Goal: Task Accomplishment & Management: Manage account settings

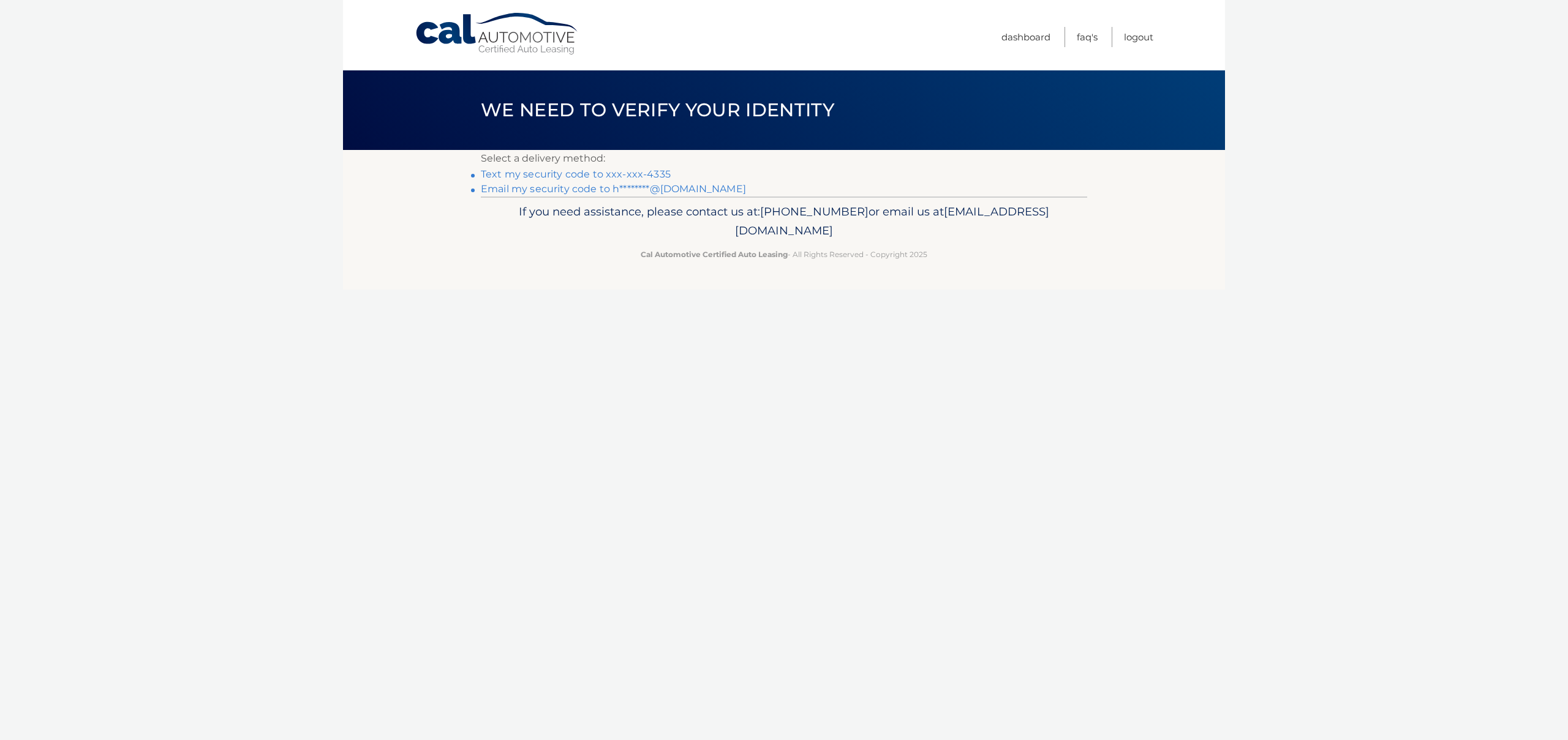
click at [651, 173] on link "Text my security code to xxx-xxx-4335" at bounding box center [576, 174] width 190 height 12
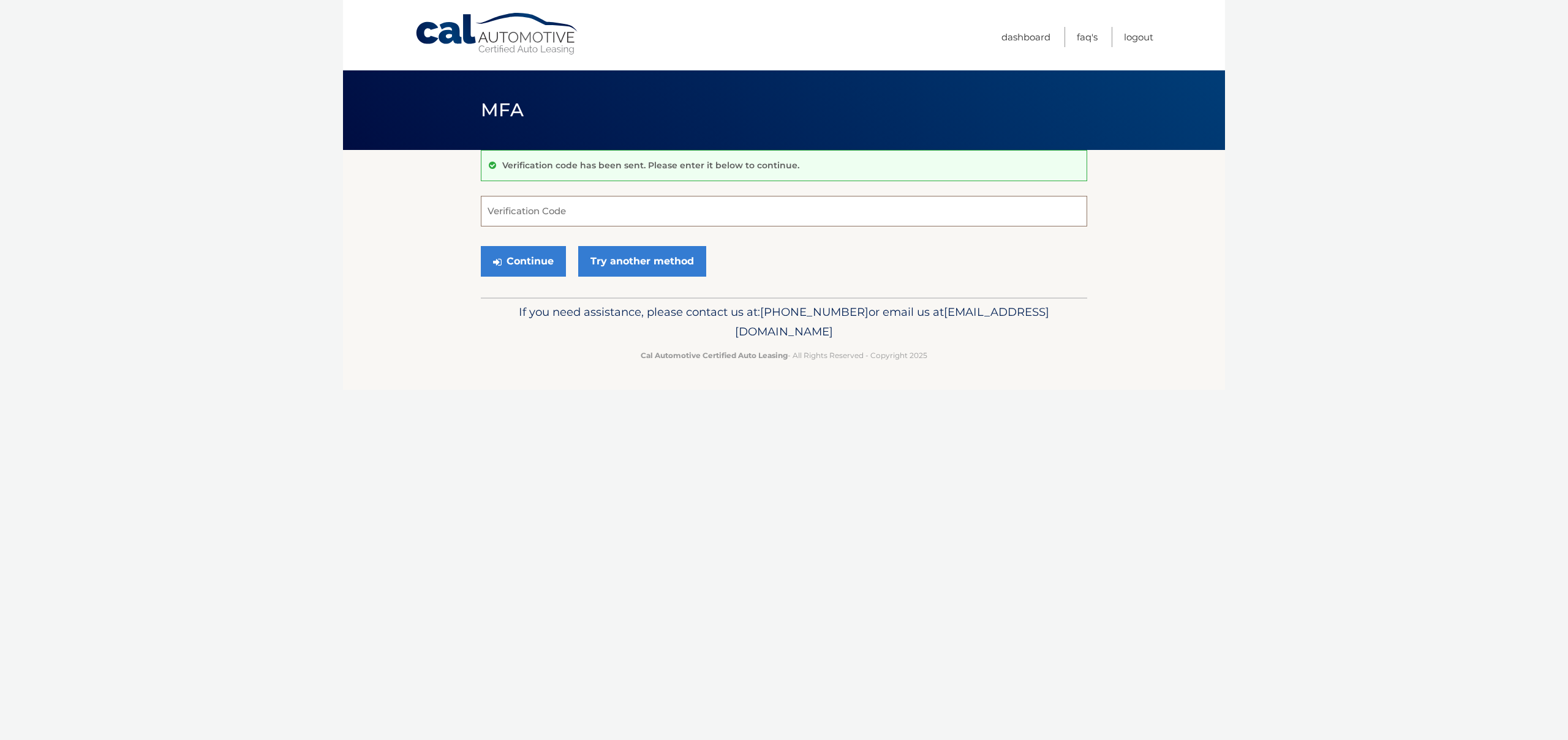
click at [630, 205] on input "Verification Code" at bounding box center [784, 211] width 607 height 30
type input "443275"
click at [481, 246] on button "Continue" at bounding box center [523, 262] width 85 height 30
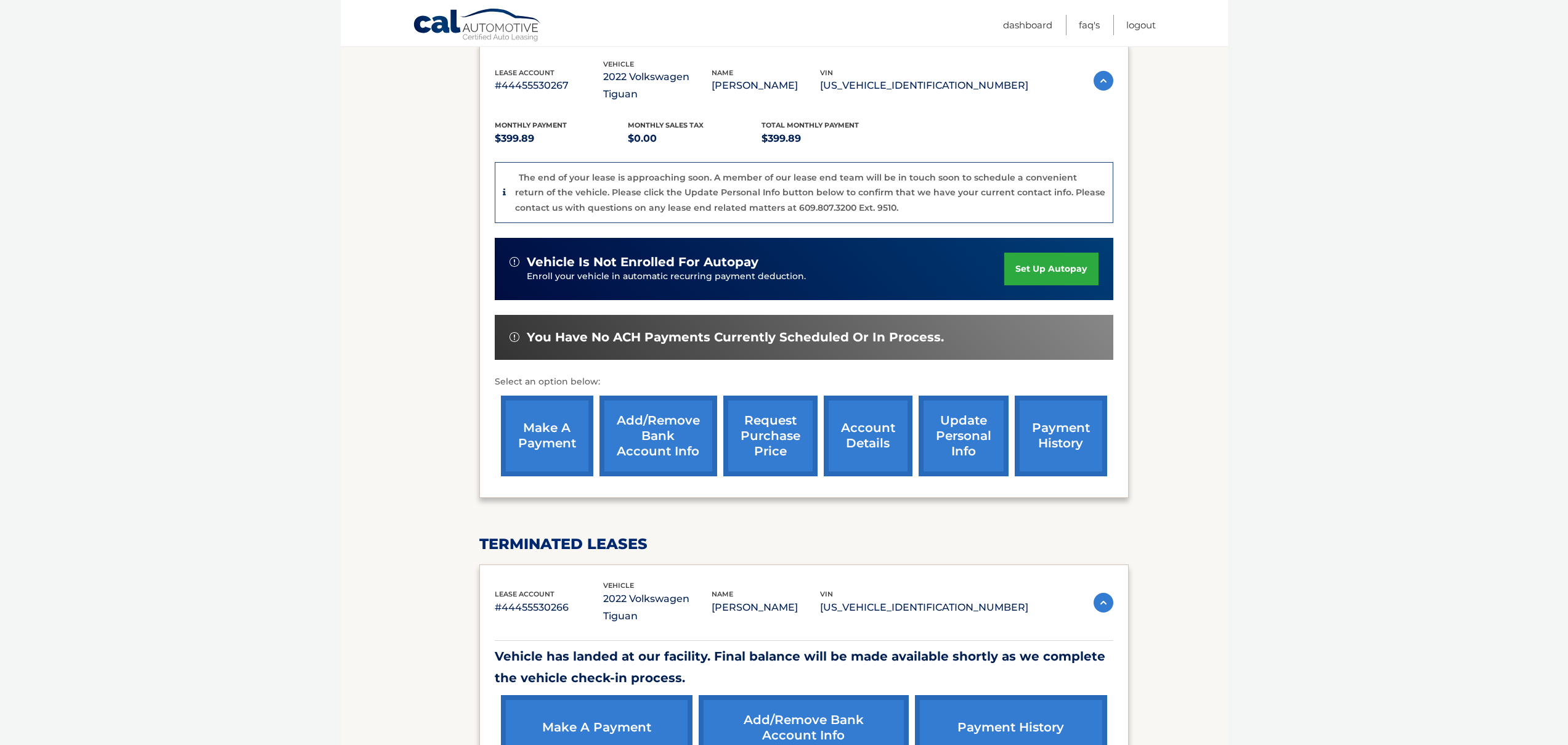
scroll to position [212, 0]
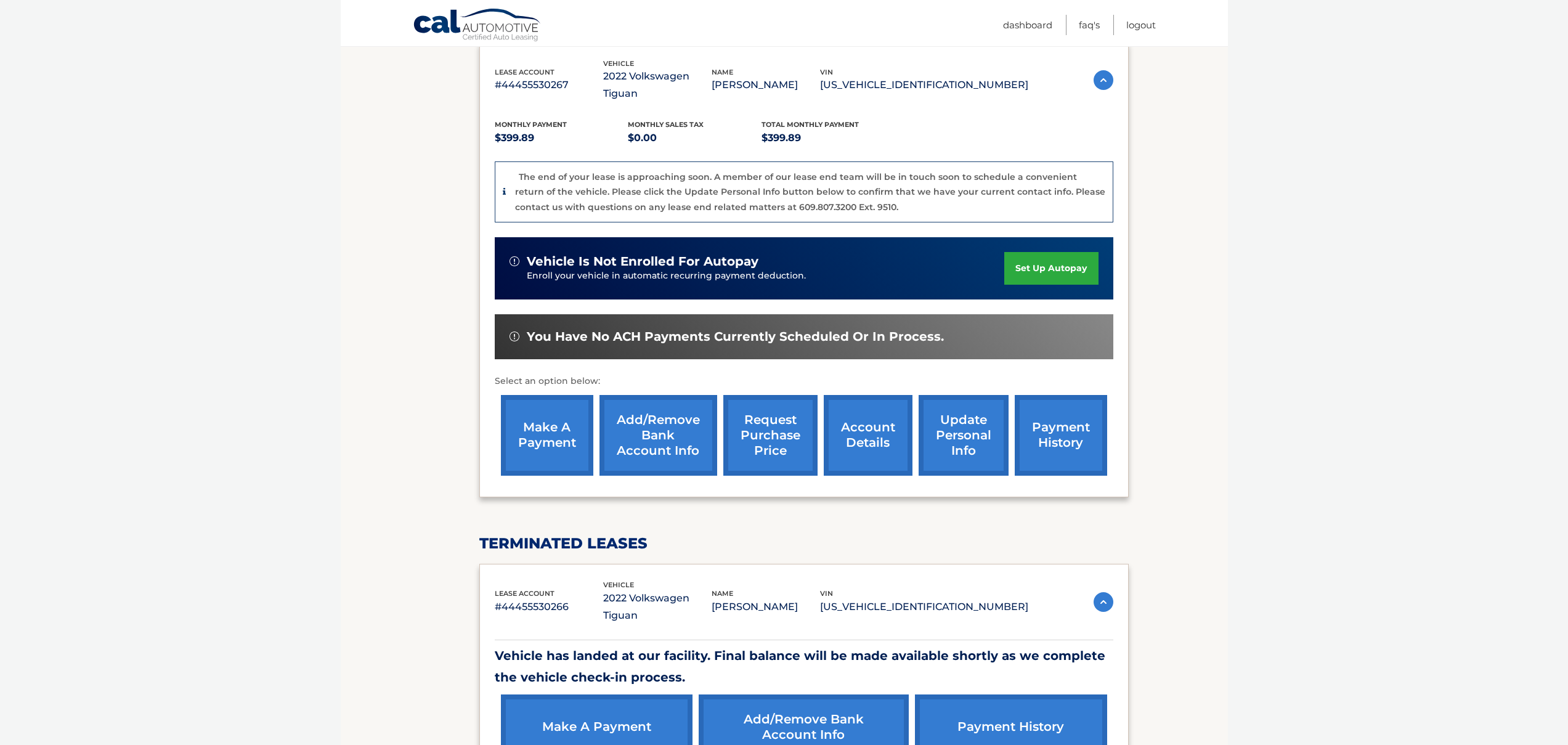
click at [1094, 593] on img at bounding box center [1103, 602] width 19 height 19
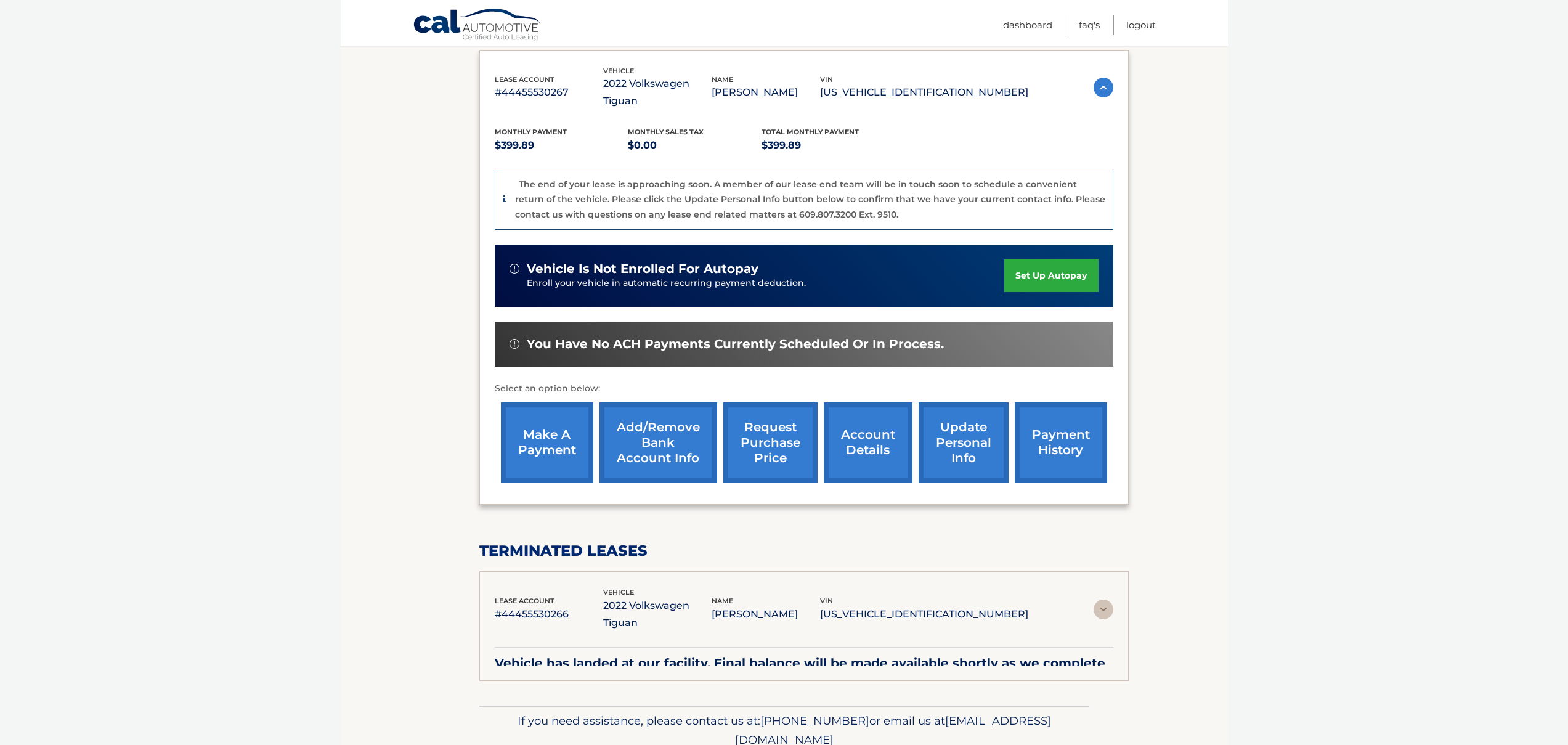
scroll to position [190, 0]
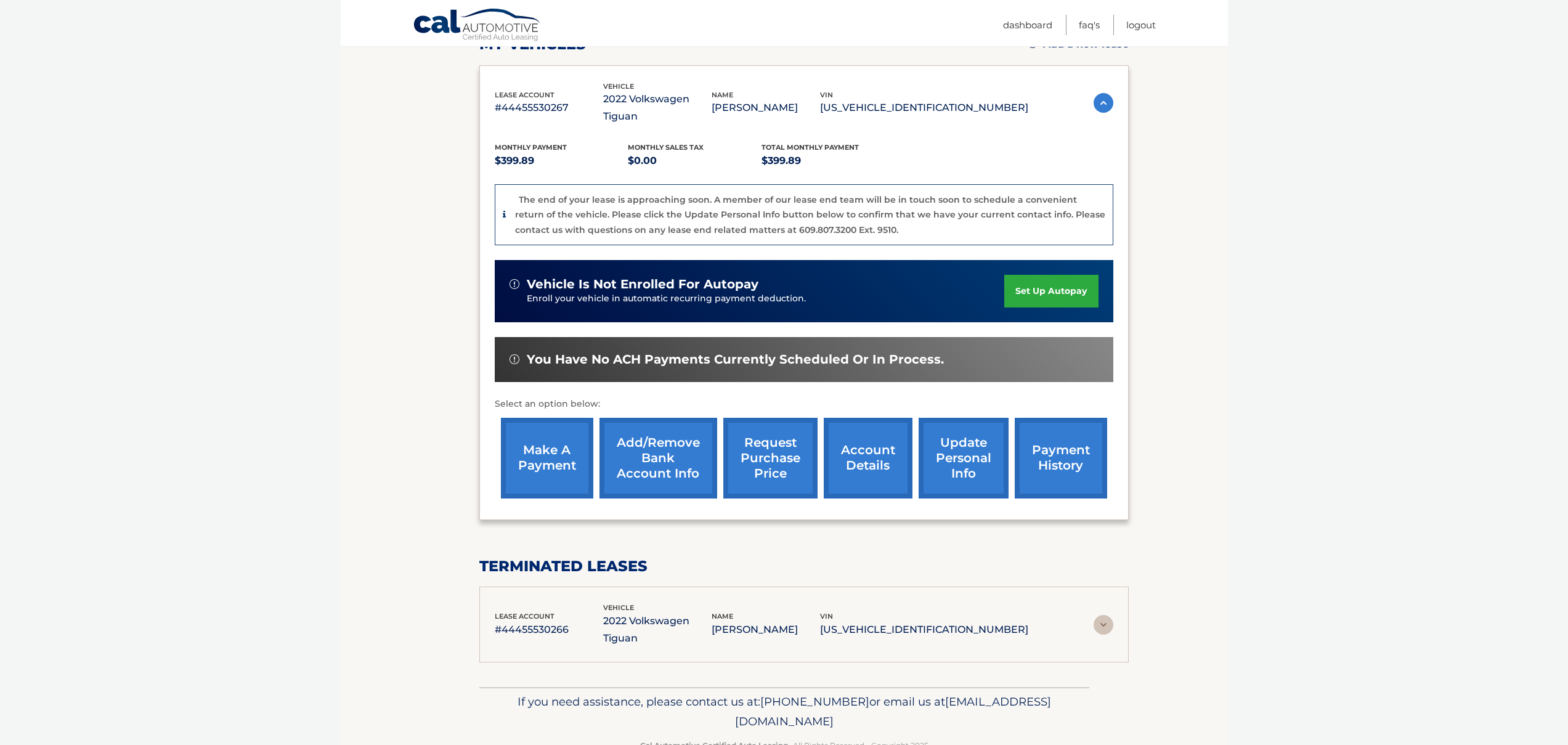
click at [1095, 95] on img at bounding box center [1103, 102] width 19 height 19
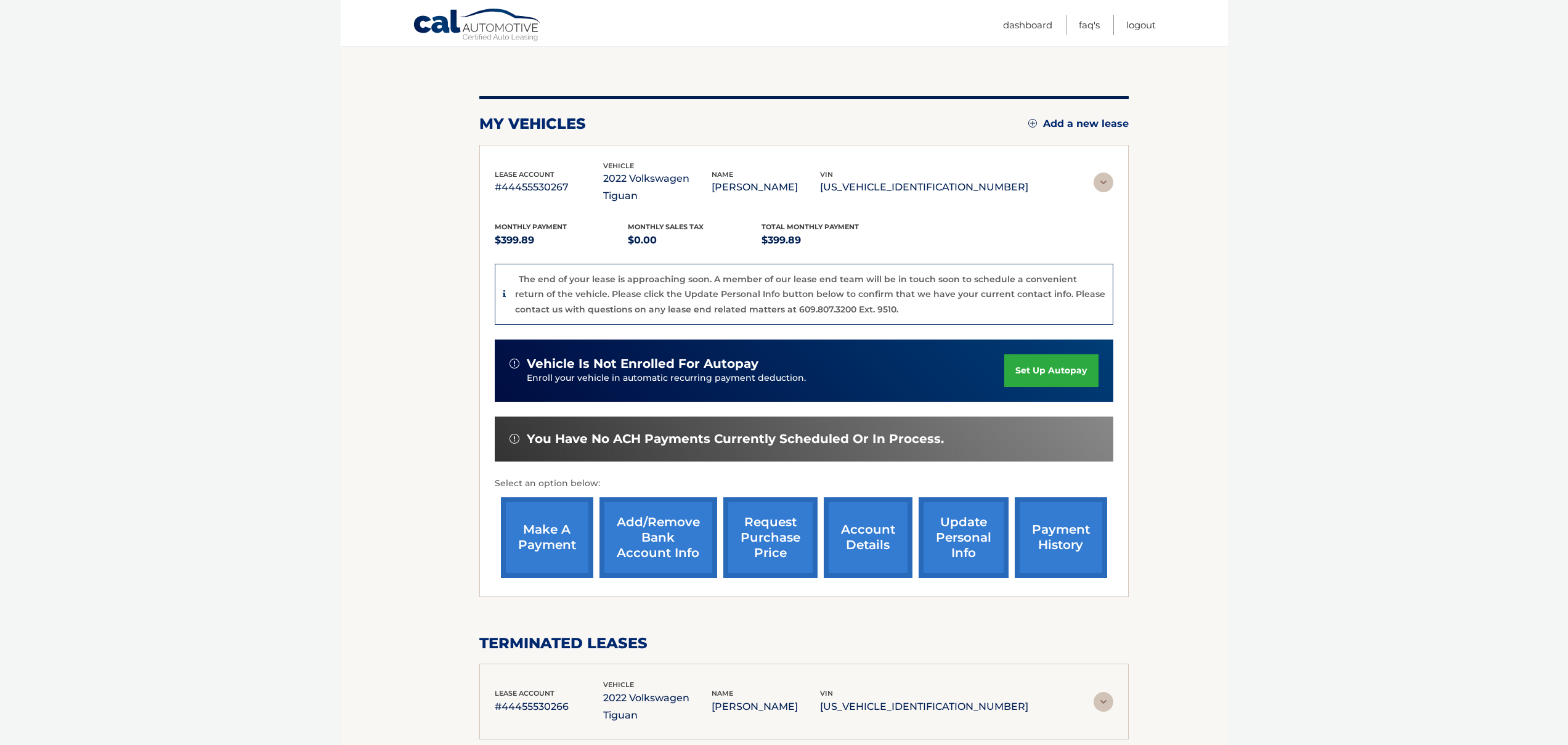
scroll to position [0, 0]
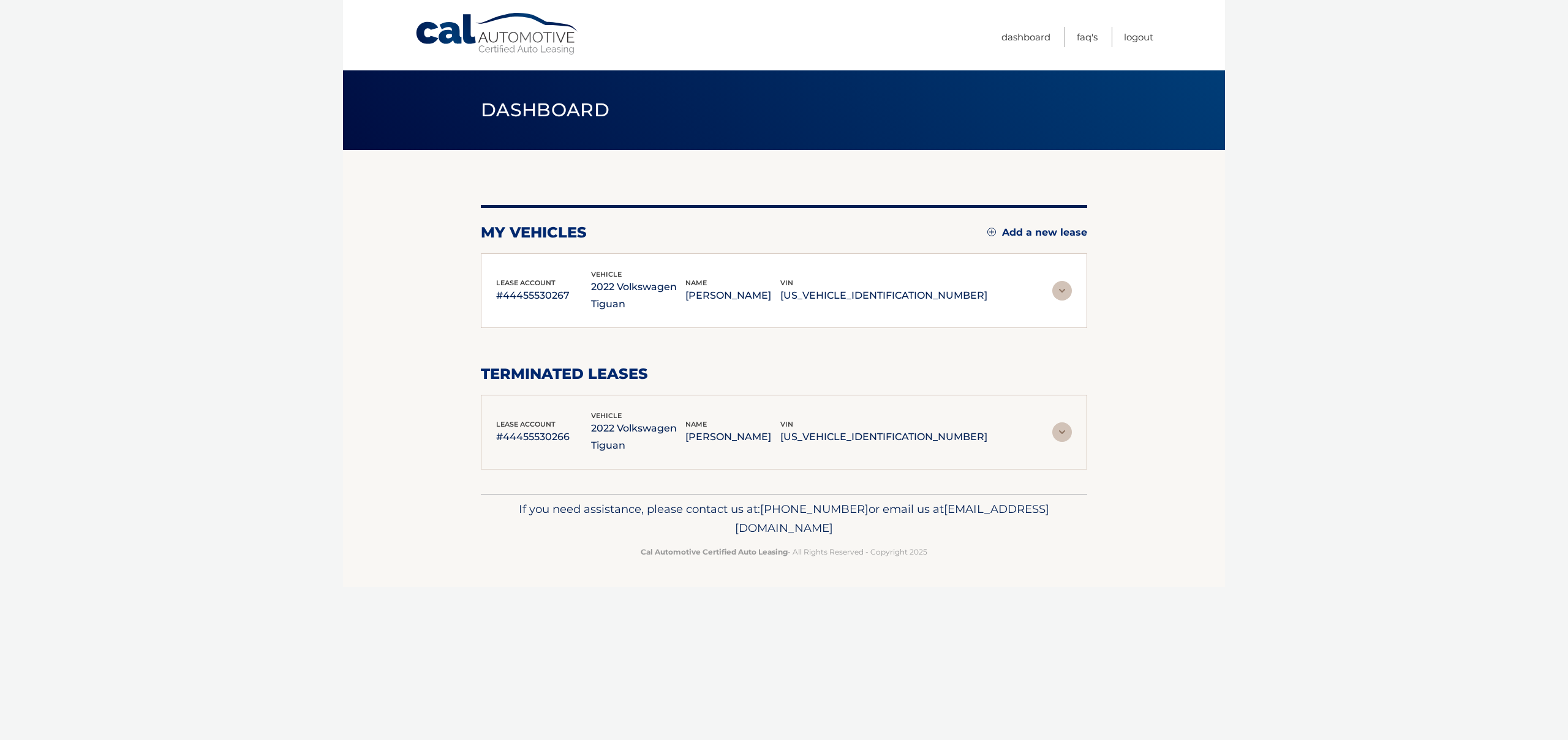
click at [1065, 431] on img at bounding box center [1062, 431] width 19 height 19
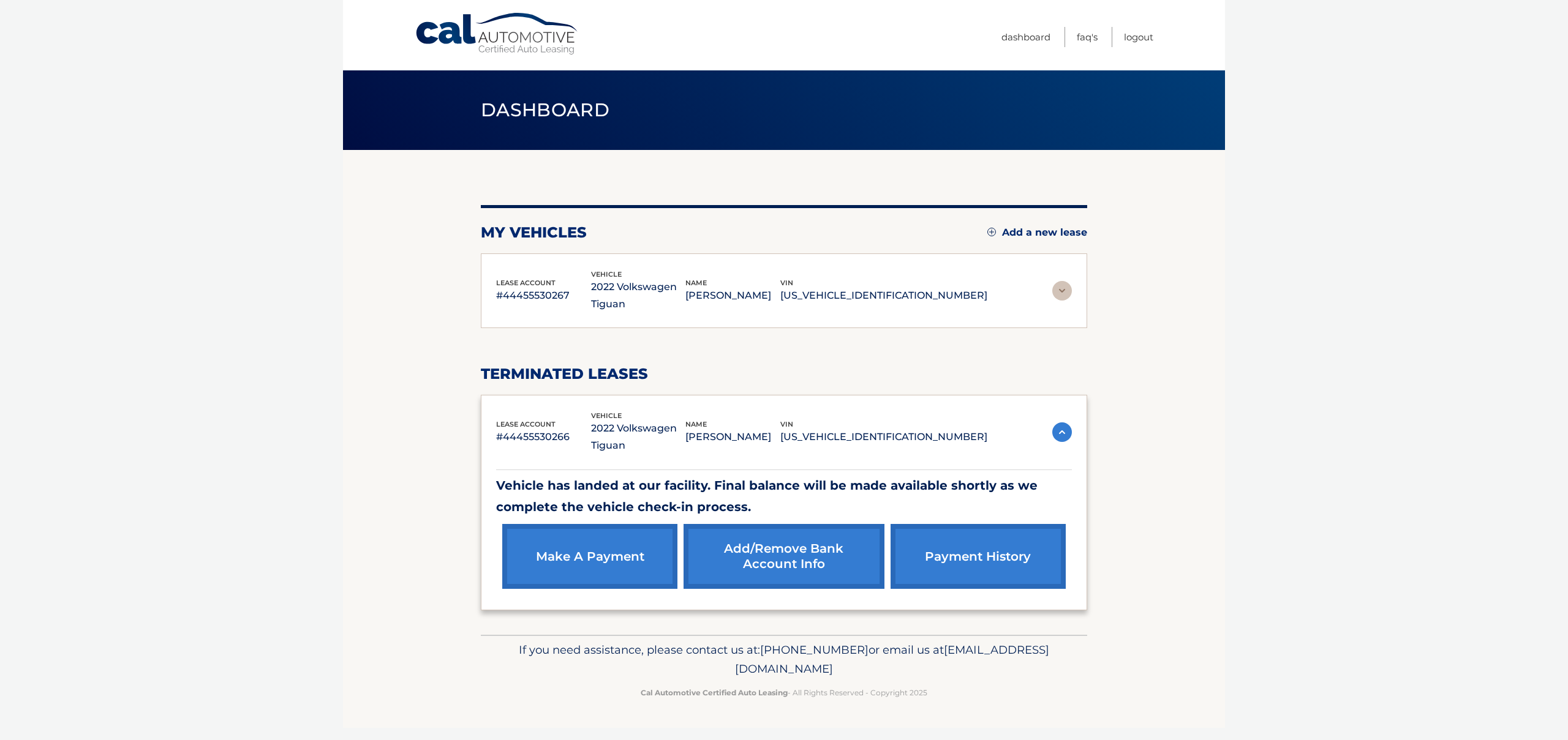
click at [1064, 292] on img at bounding box center [1062, 290] width 19 height 19
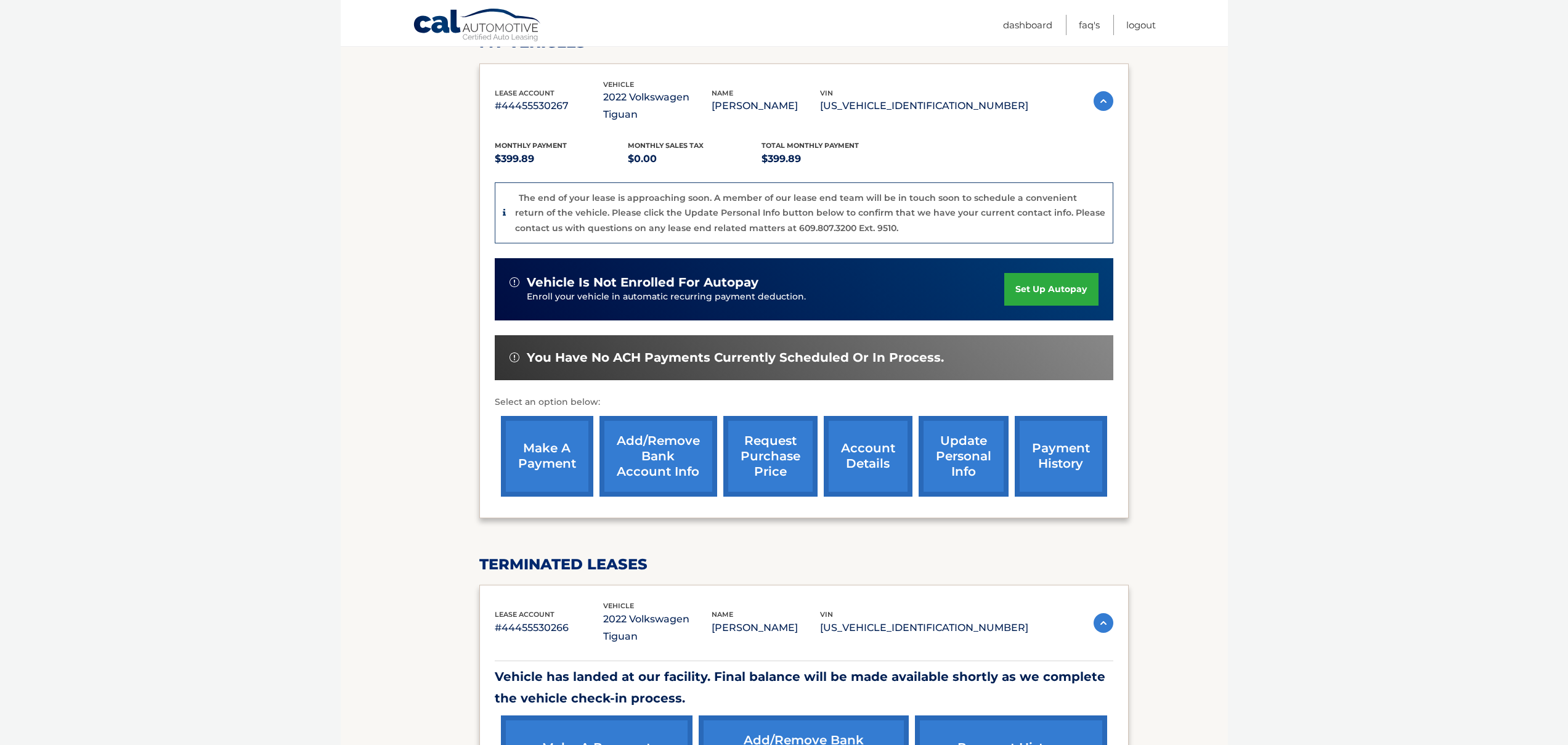
scroll to position [202, 0]
